Goal: Transaction & Acquisition: Subscribe to service/newsletter

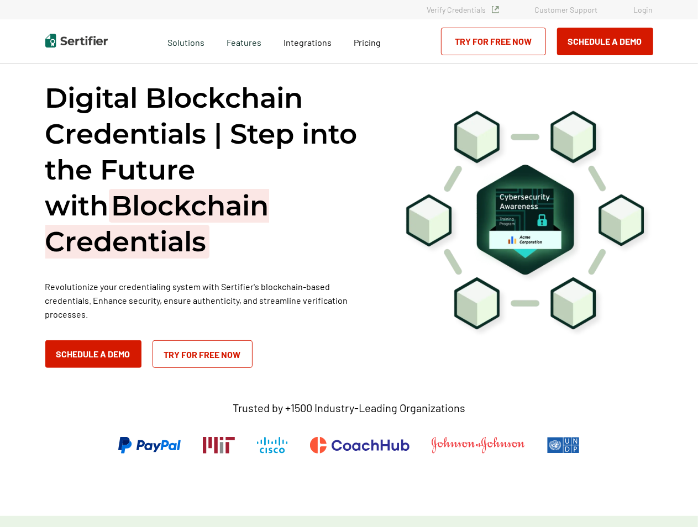
click at [490, 43] on link "Try for Free Now" at bounding box center [493, 42] width 105 height 28
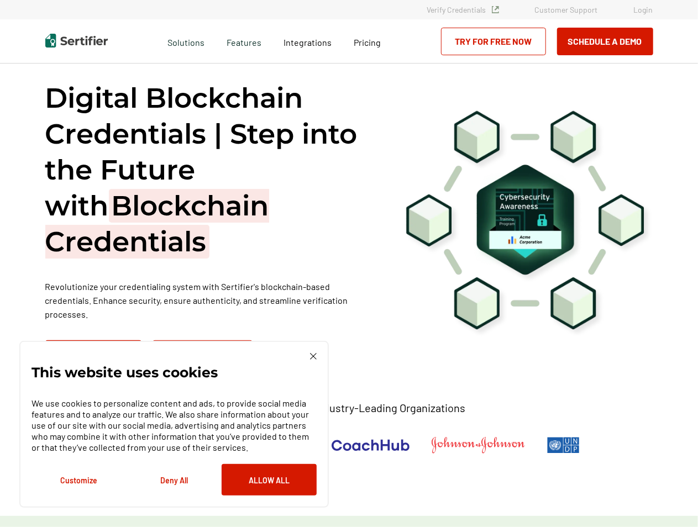
click at [358, 65] on div "Digital Blockchain Credentials | Step into the Future with Blockchain Credentia…" at bounding box center [349, 288] width 663 height 455
click at [310, 50] on div "Integrations" at bounding box center [307, 41] width 70 height 44
click at [305, 45] on span "Integrations" at bounding box center [307, 42] width 48 height 10
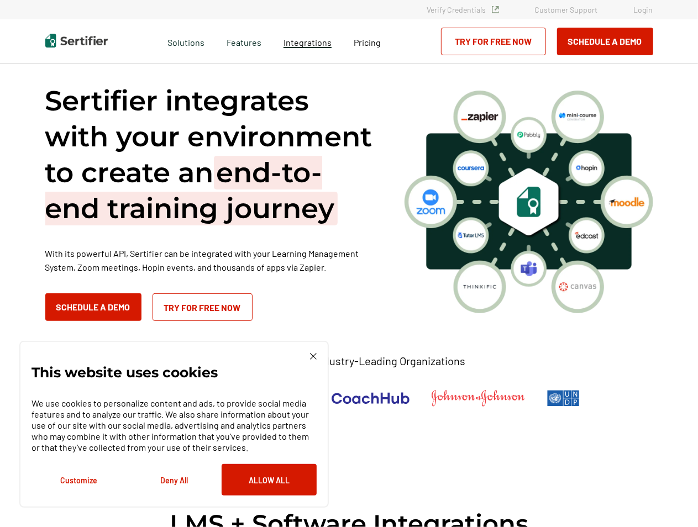
click at [314, 45] on span "Integrations" at bounding box center [307, 42] width 48 height 10
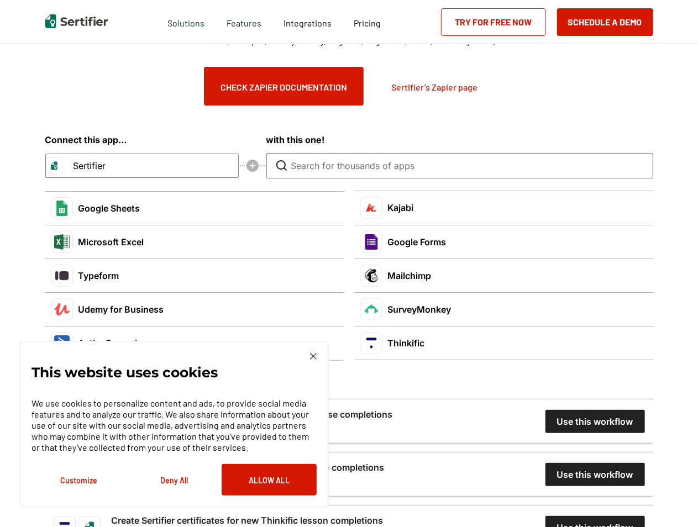
scroll to position [2011, 0]
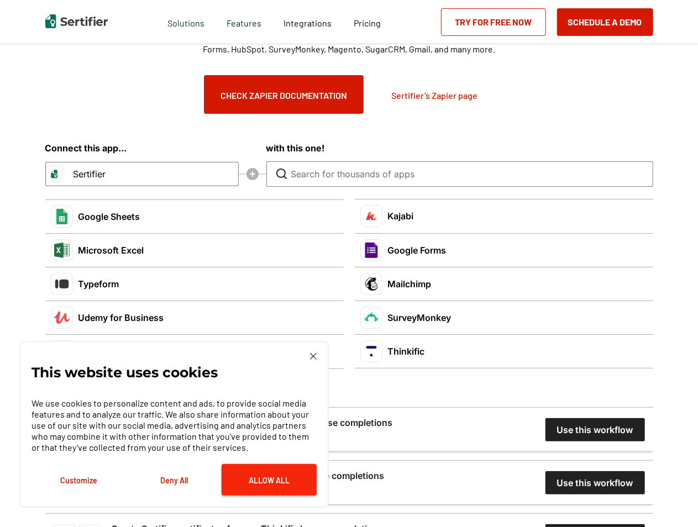
click at [268, 484] on button "Allow All" at bounding box center [268, 479] width 95 height 31
